Goal: Task Accomplishment & Management: Manage account settings

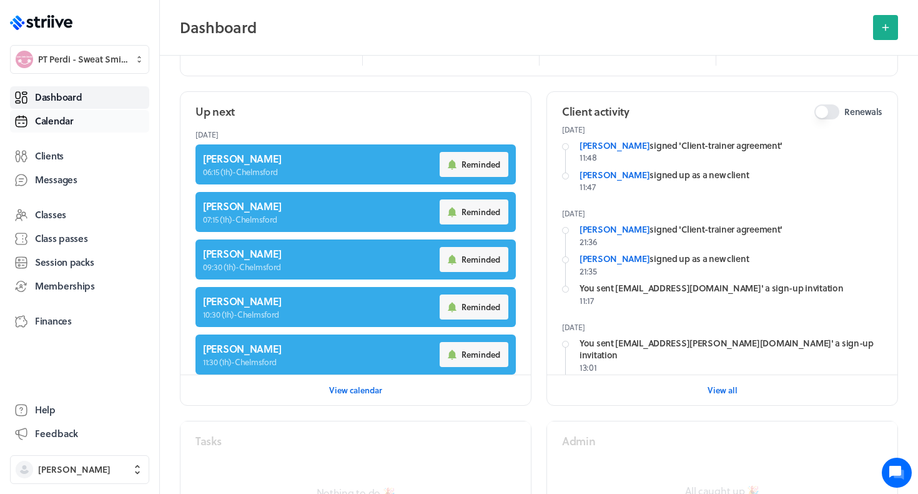
click at [94, 126] on link "Calendar" at bounding box center [79, 121] width 139 height 22
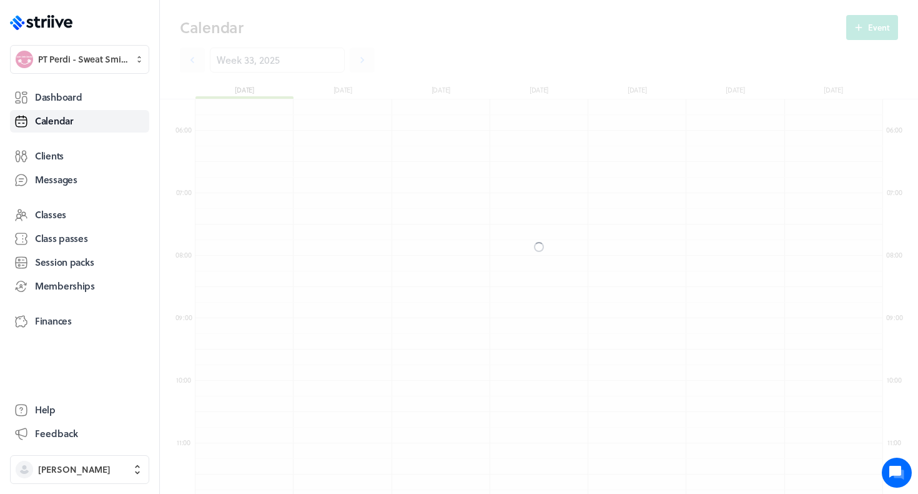
scroll to position [1499, 688]
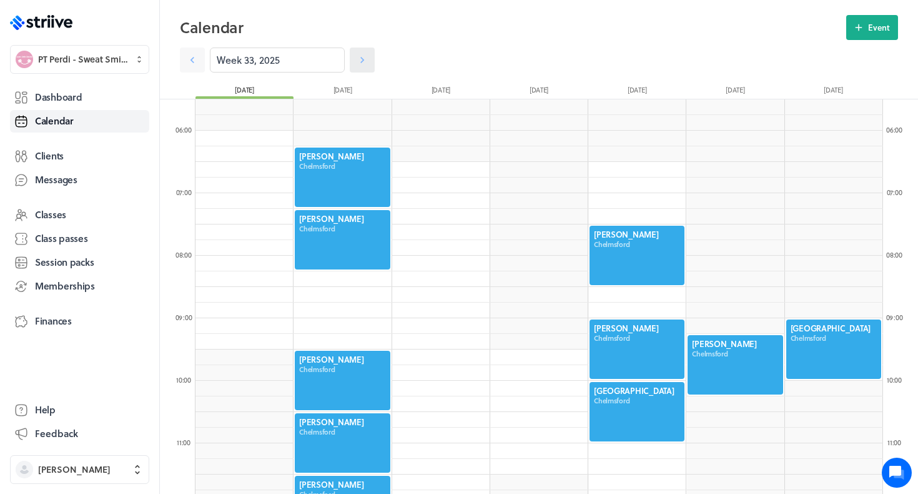
click at [369, 53] on link at bounding box center [362, 59] width 25 height 25
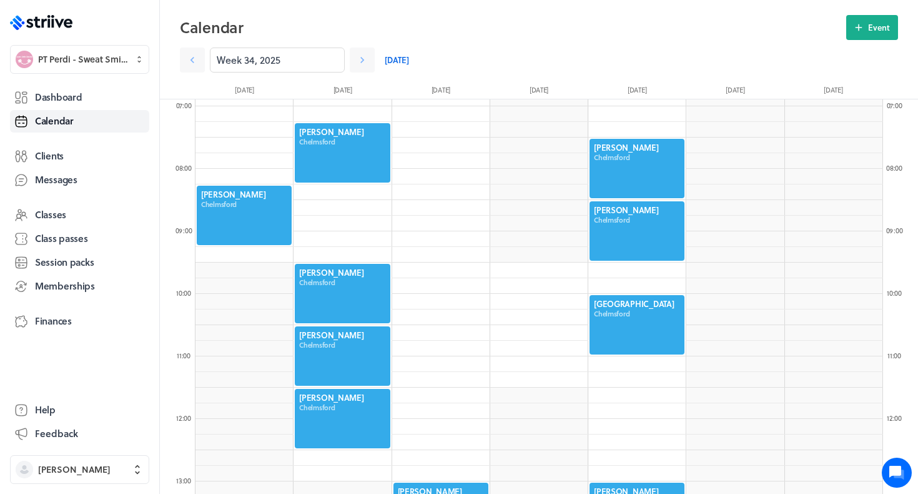
scroll to position [449, 0]
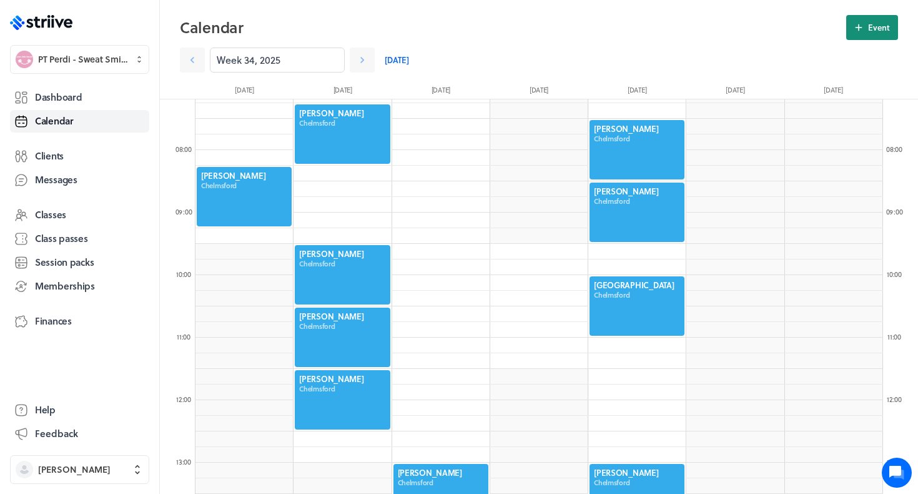
click at [869, 22] on span "Event" at bounding box center [879, 27] width 22 height 11
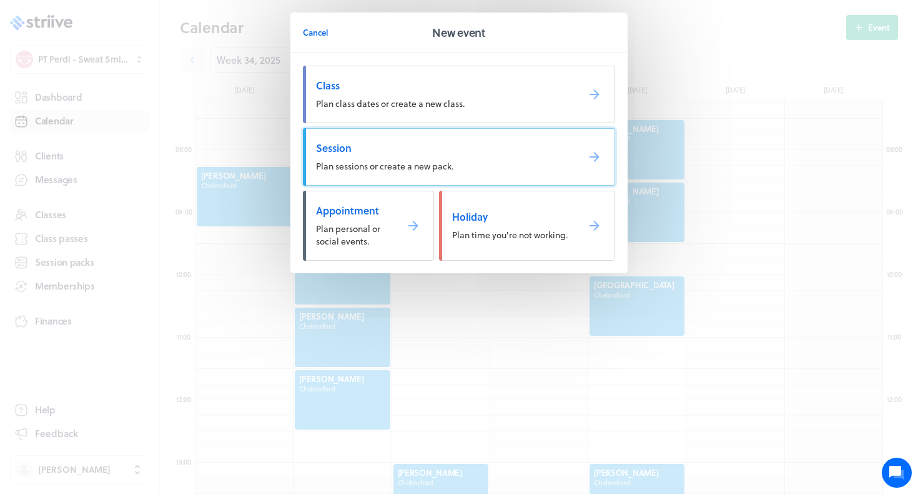
click at [434, 156] on link "Session Plan sessions or create a new pack." at bounding box center [459, 156] width 312 height 57
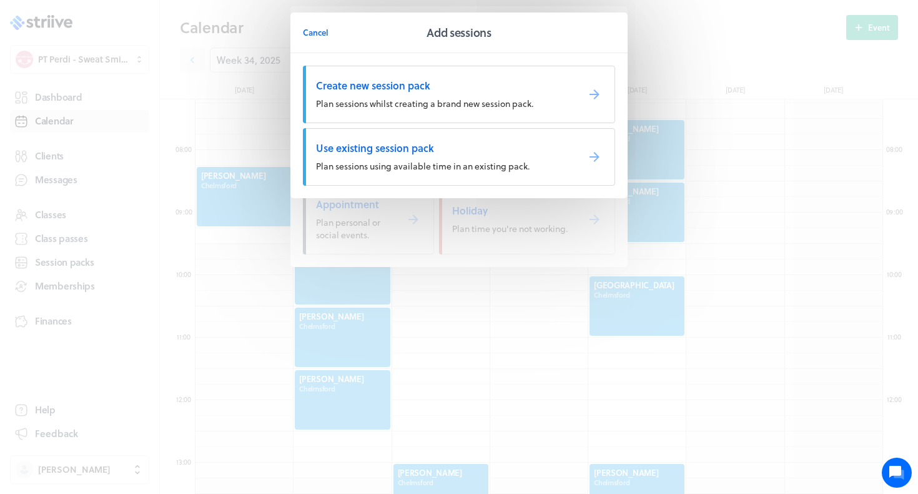
click at [434, 156] on link "Use existing session pack Plan sessions using available time in an existing pac…" at bounding box center [459, 156] width 312 height 57
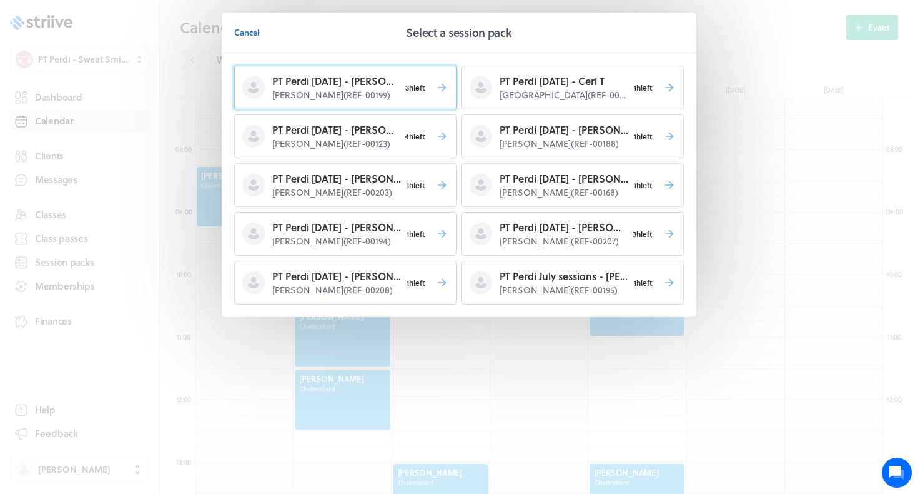
click at [359, 100] on p "[PERSON_NAME] ( REF-00199 )" at bounding box center [335, 95] width 127 height 12
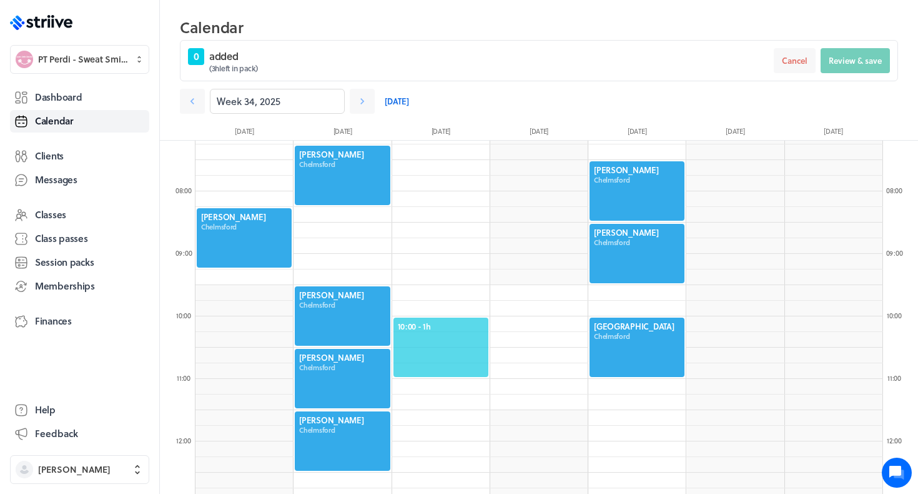
scroll to position [594, 0]
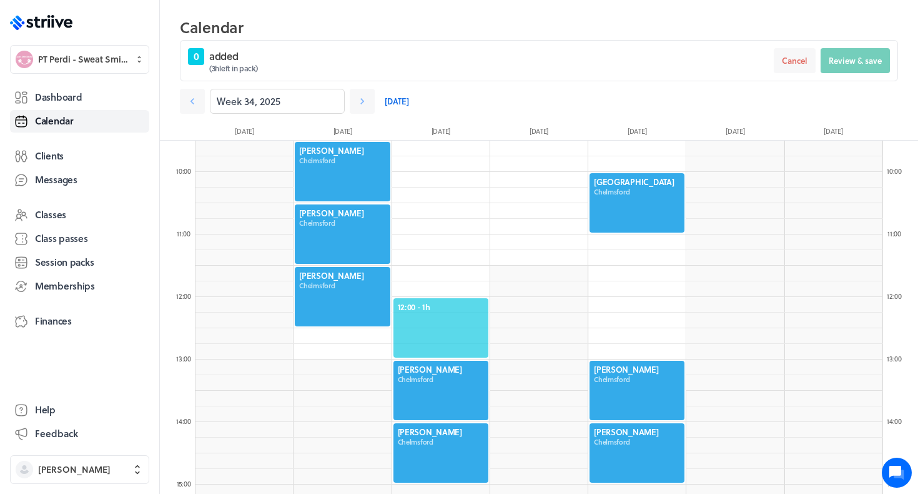
click at [416, 306] on span "12:00 - 1h" at bounding box center [441, 306] width 86 height 11
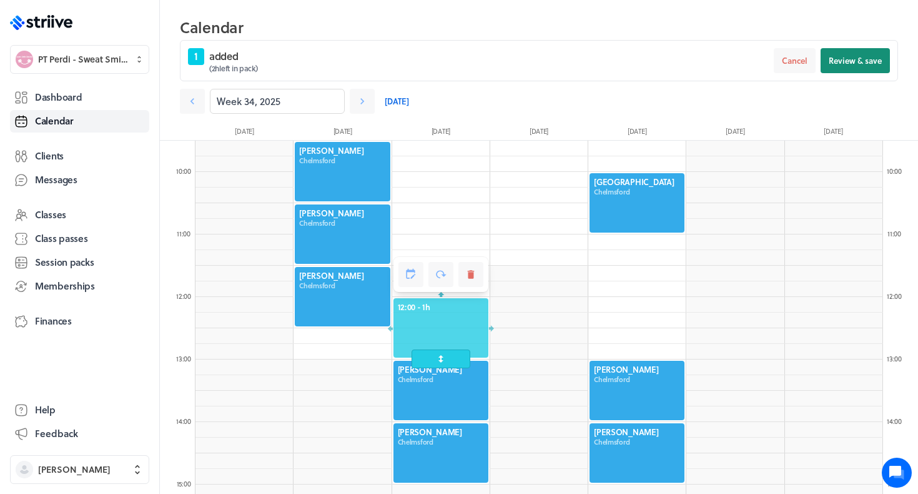
click at [852, 64] on span "Review & save" at bounding box center [855, 60] width 53 height 11
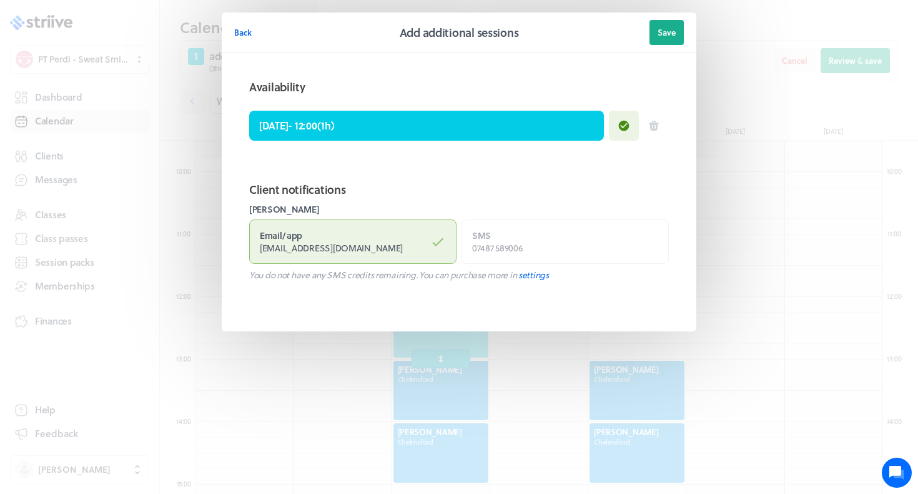
click at [669, 27] on span "Save" at bounding box center [667, 32] width 18 height 11
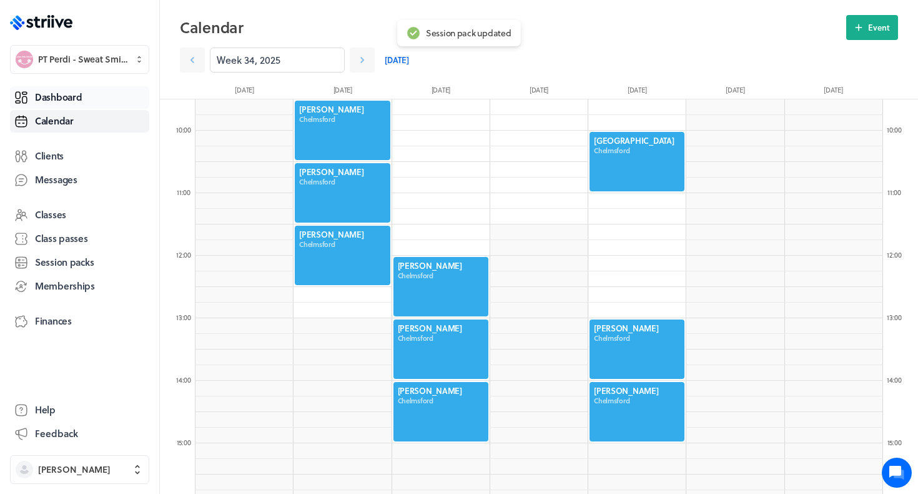
click at [55, 96] on span "Dashboard" at bounding box center [58, 97] width 47 height 13
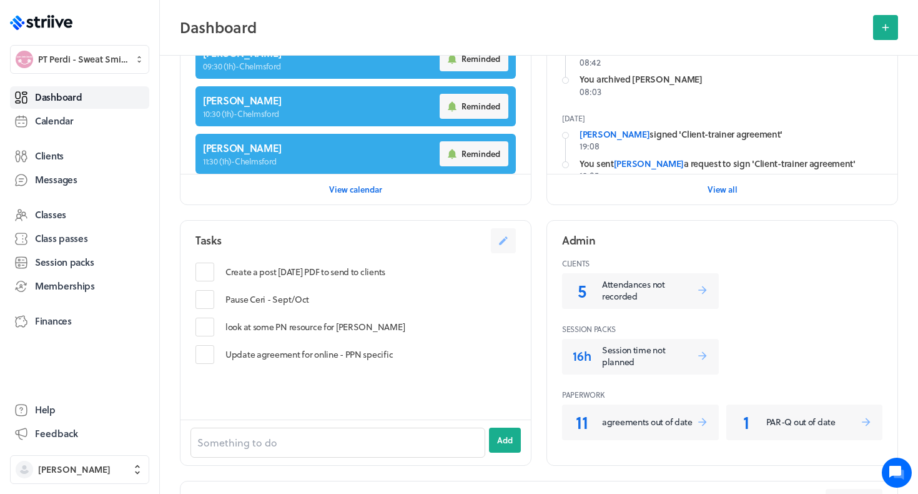
scroll to position [316, 0]
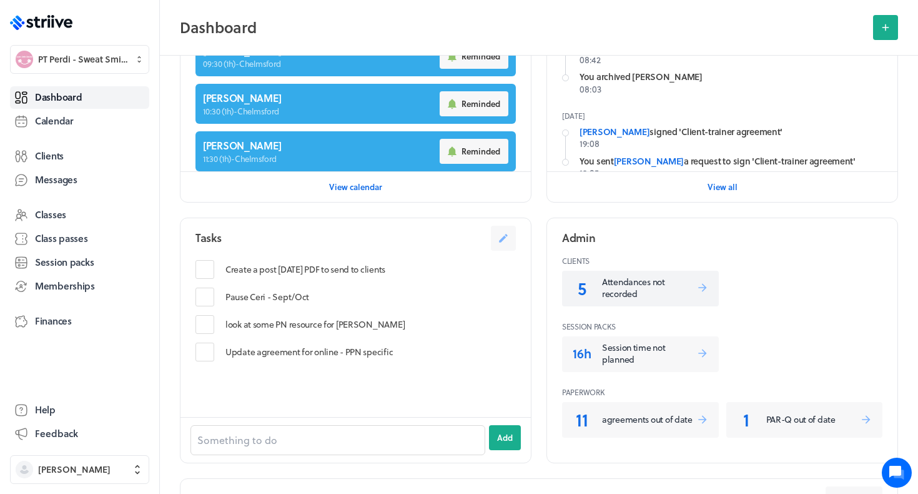
click at [647, 289] on p "Attendances not recorded" at bounding box center [649, 288] width 94 height 24
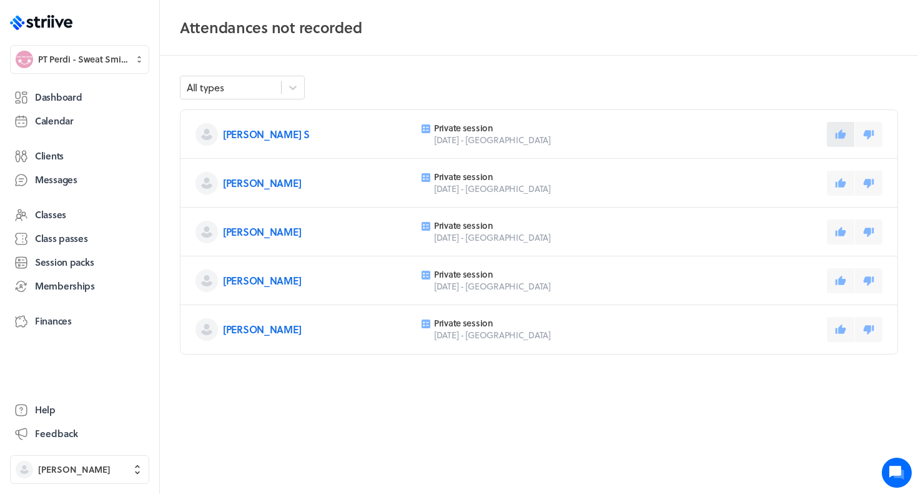
click at [842, 131] on icon at bounding box center [841, 133] width 11 height 9
click at [842, 178] on icon at bounding box center [840, 182] width 11 height 11
click at [841, 230] on icon at bounding box center [841, 230] width 11 height 9
click at [842, 279] on icon at bounding box center [841, 279] width 11 height 9
click at [842, 322] on button at bounding box center [840, 329] width 27 height 25
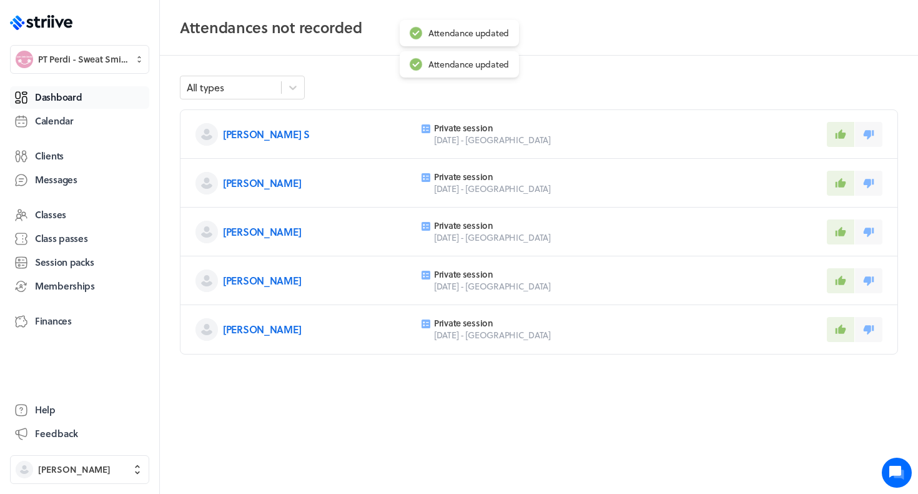
click at [59, 91] on span "Dashboard" at bounding box center [58, 97] width 47 height 13
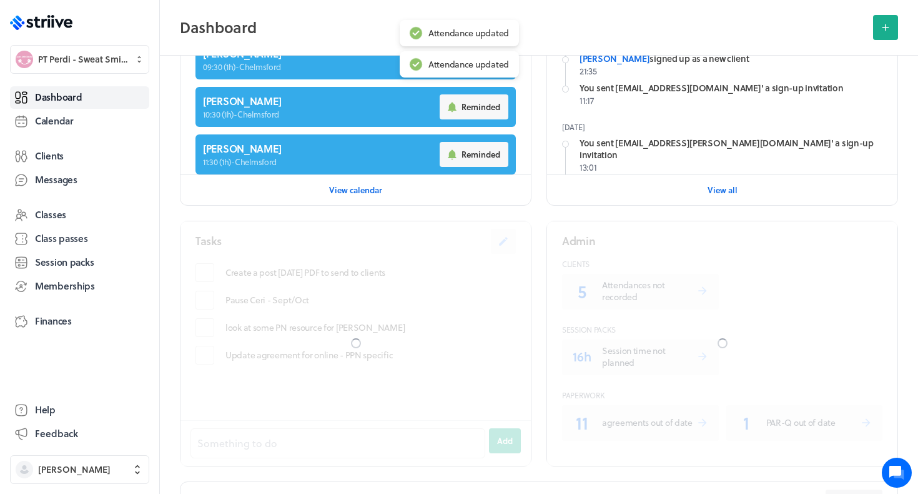
scroll to position [332, 0]
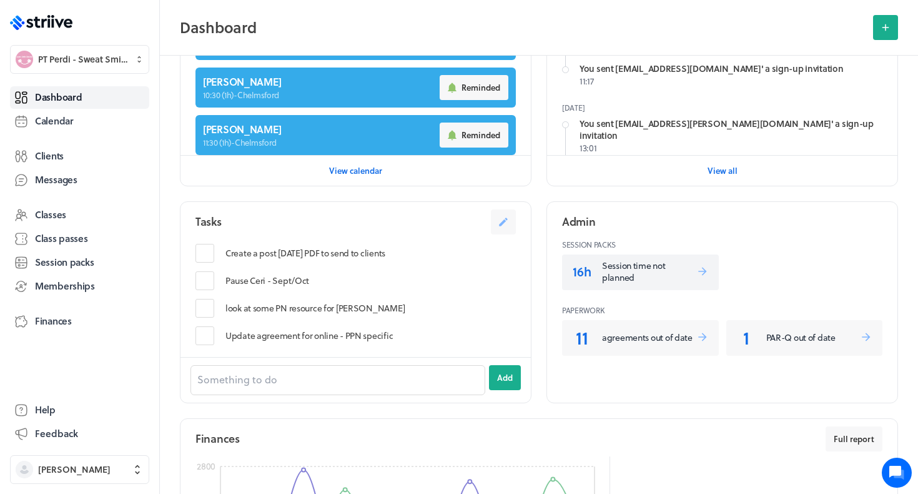
click at [619, 271] on p "Session time not planned" at bounding box center [649, 271] width 94 height 24
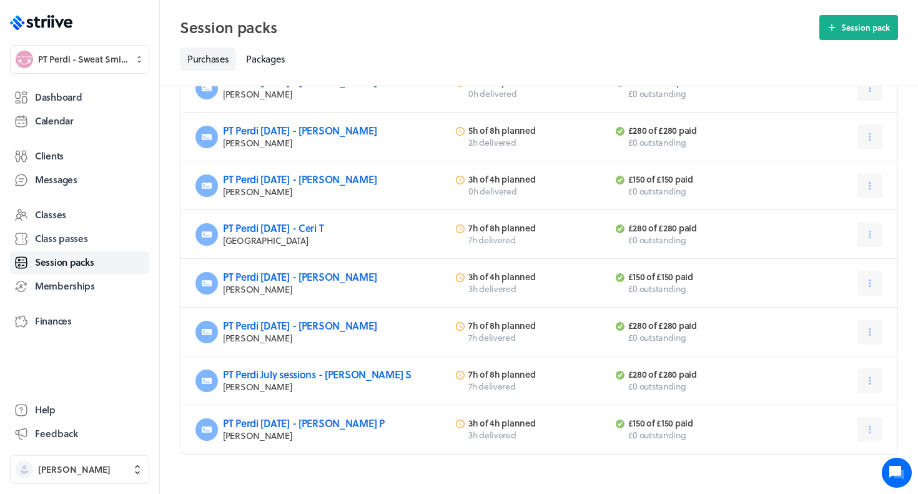
scroll to position [204, 0]
